Goal: Communication & Community: Answer question/provide support

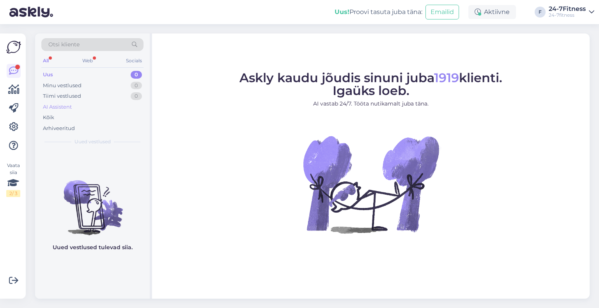
click at [61, 106] on div "AI Assistent" at bounding box center [57, 107] width 29 height 8
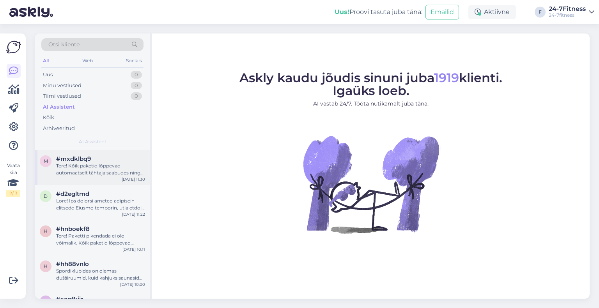
click at [100, 181] on div "m #mxdklbq9 Tere! Kõik paketid lõppevad automaatselt tähtaja saabudes ning edas…" at bounding box center [92, 167] width 115 height 35
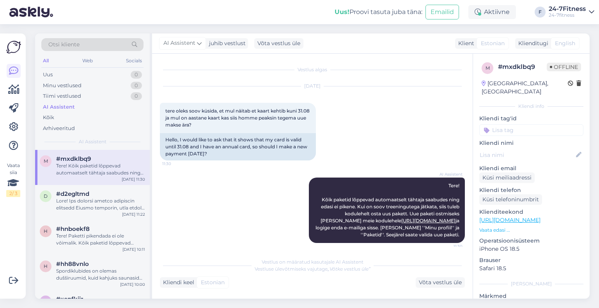
scroll to position [5, 0]
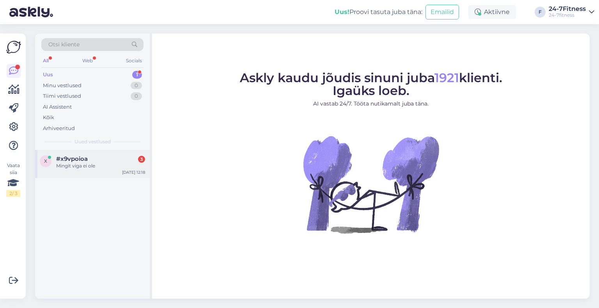
click at [76, 163] on div "Mingit viga ei ole" at bounding box center [100, 166] width 89 height 7
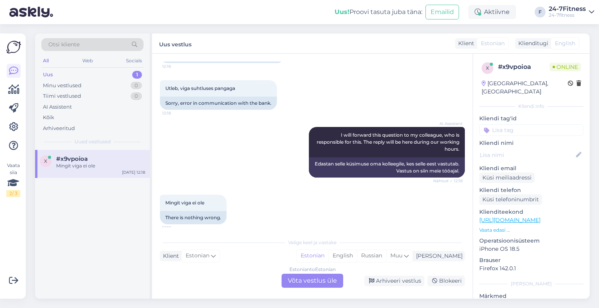
scroll to position [155, 0]
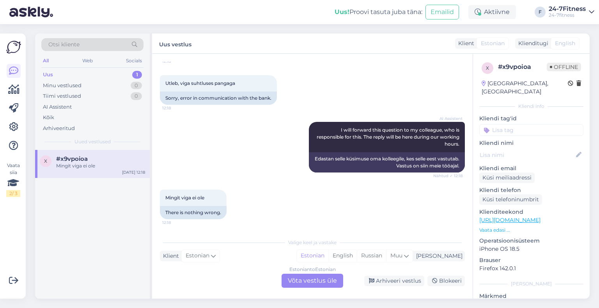
click at [303, 279] on div "Estonian to Estonian Võta vestlus üle" at bounding box center [312, 281] width 62 height 14
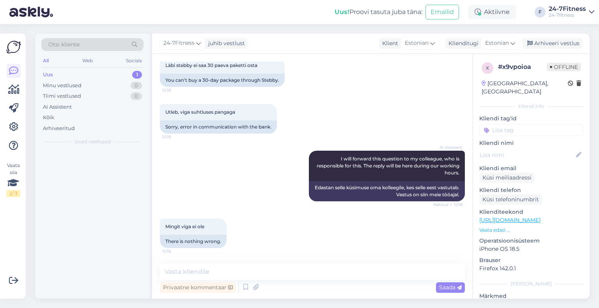
scroll to position [126, 0]
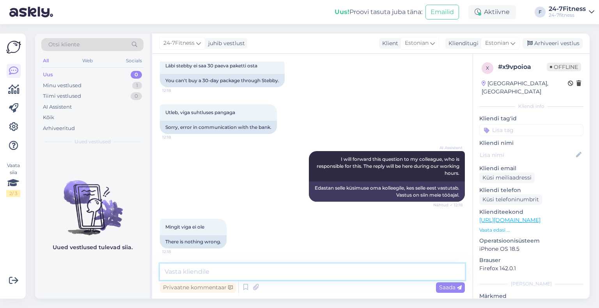
click at [251, 273] on textarea at bounding box center [312, 272] width 305 height 16
paste textarea "Palun proovige värskendada veebilehte või avada meie koduleht [PERSON_NAME] vee…"
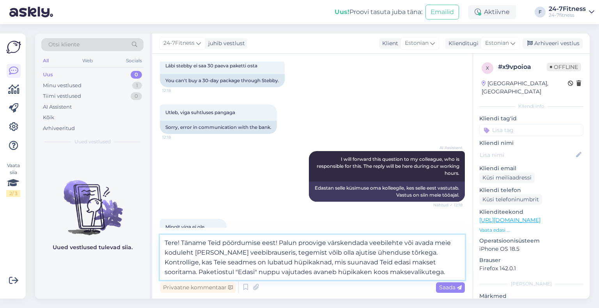
scroll to position [154, 0]
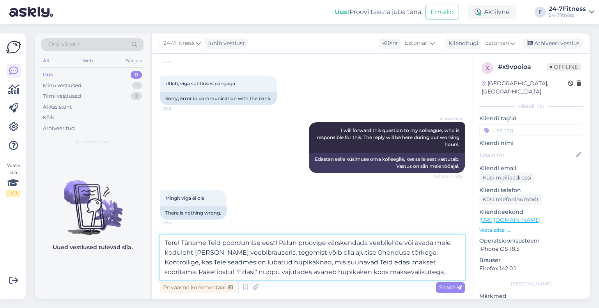
click at [281, 244] on textarea "Tere! Täname Teid pöördumise eest! Palun proovige värskendada veebilehte või av…" at bounding box center [312, 257] width 305 height 45
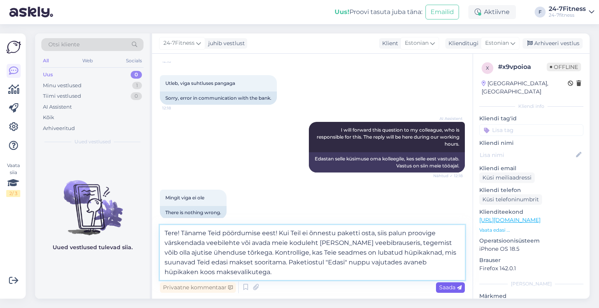
type textarea "Tere! Täname Teid pöördumise eest! Kui Teil ei õnnestu paketti osta, siis palun…"
click at [448, 290] on span "Saada" at bounding box center [450, 287] width 23 height 7
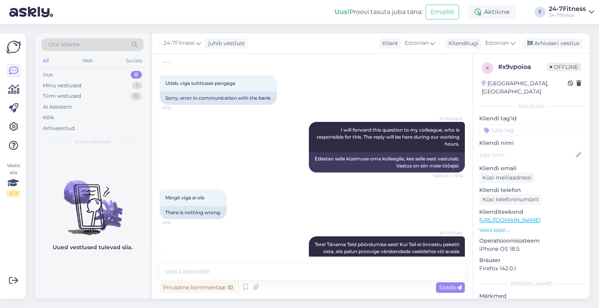
scroll to position [201, 0]
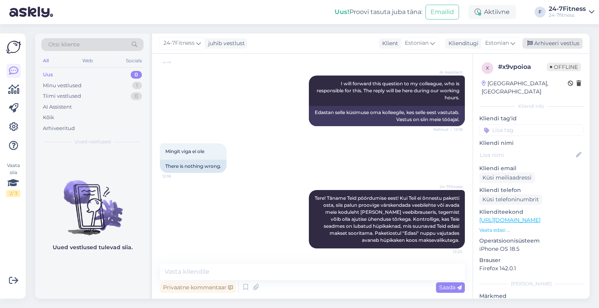
click at [546, 43] on div "Arhiveeri vestlus" at bounding box center [552, 43] width 60 height 11
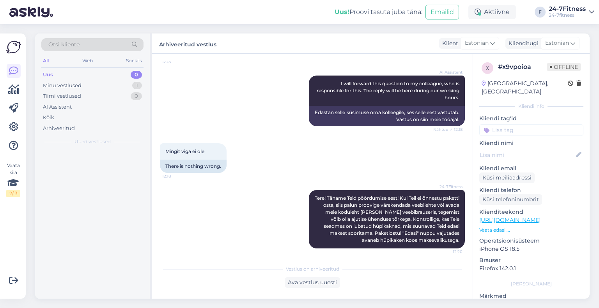
scroll to position [204, 0]
